Goal: Task Accomplishment & Management: Manage account settings

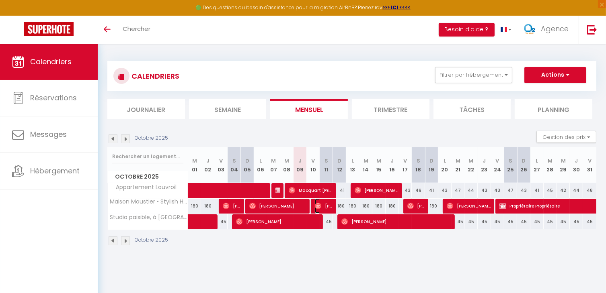
click at [329, 208] on span "[PERSON_NAME]" at bounding box center [324, 205] width 18 height 15
select select "OK"
select select "0"
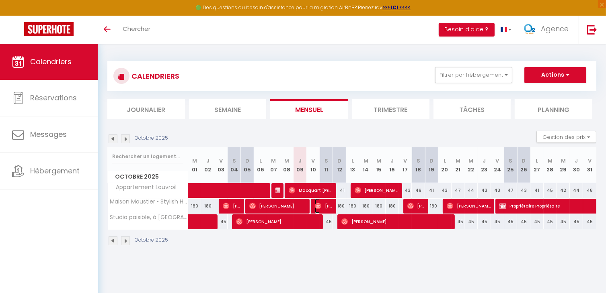
select select "1"
select select
select select "32828"
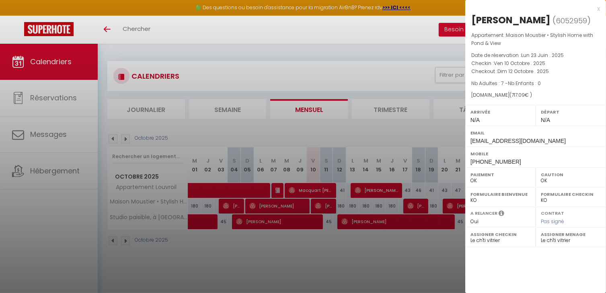
click at [329, 208] on div at bounding box center [303, 146] width 606 height 293
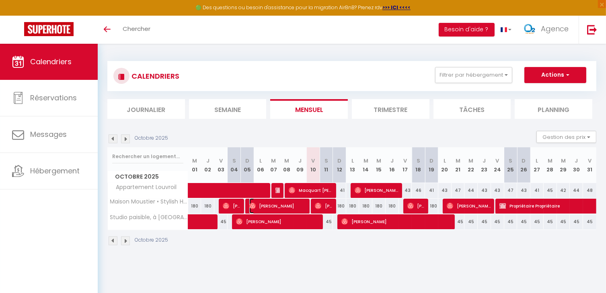
click at [283, 207] on span "[PERSON_NAME]" at bounding box center [277, 205] width 57 height 15
select select
select select "52575"
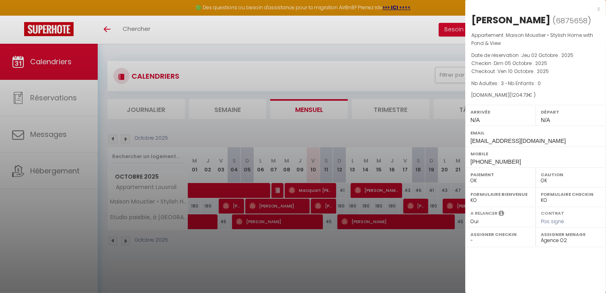
click at [283, 207] on div at bounding box center [303, 146] width 606 height 293
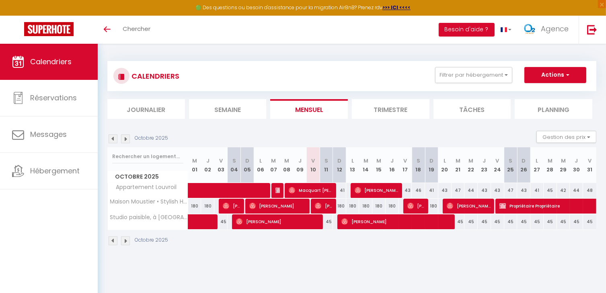
click at [123, 141] on img at bounding box center [125, 139] width 9 height 9
